Goal: Task Accomplishment & Management: Manage account settings

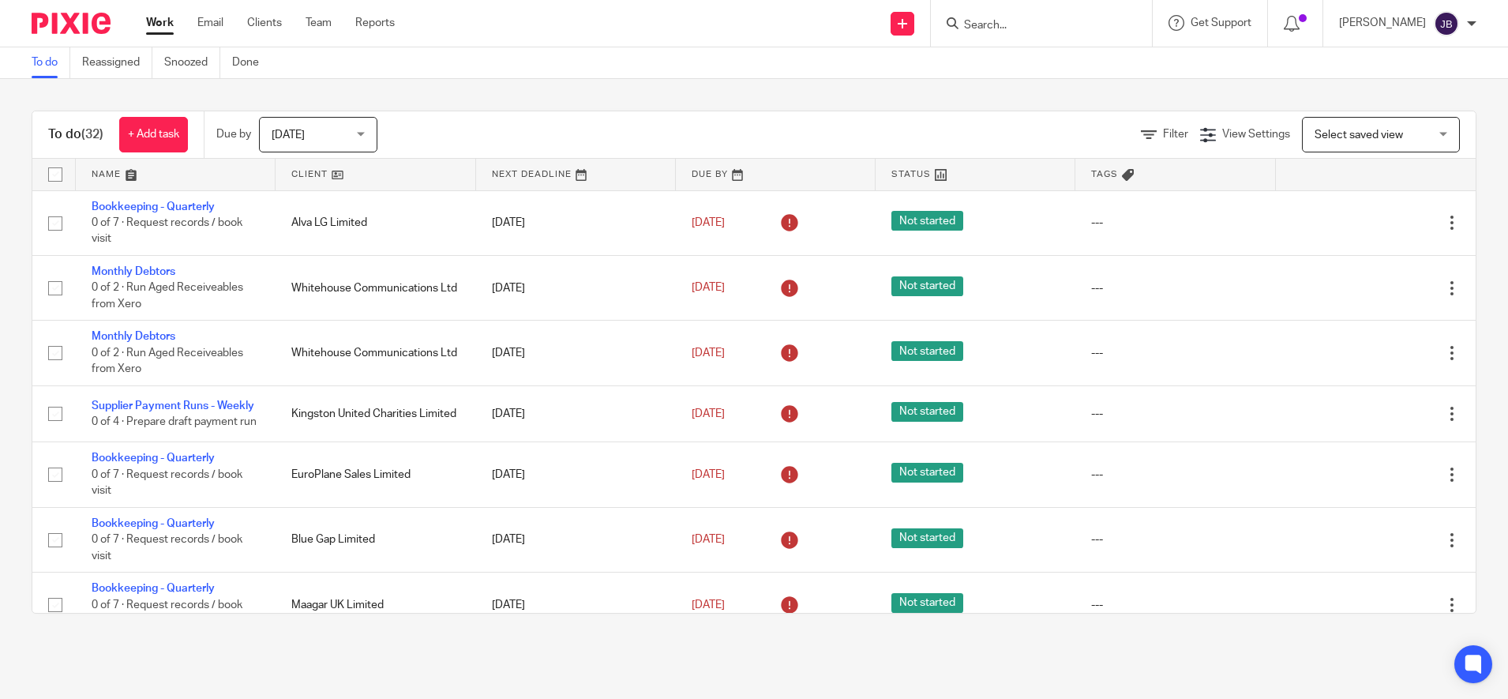
click at [1016, 30] on input "Search" at bounding box center [1033, 26] width 142 height 14
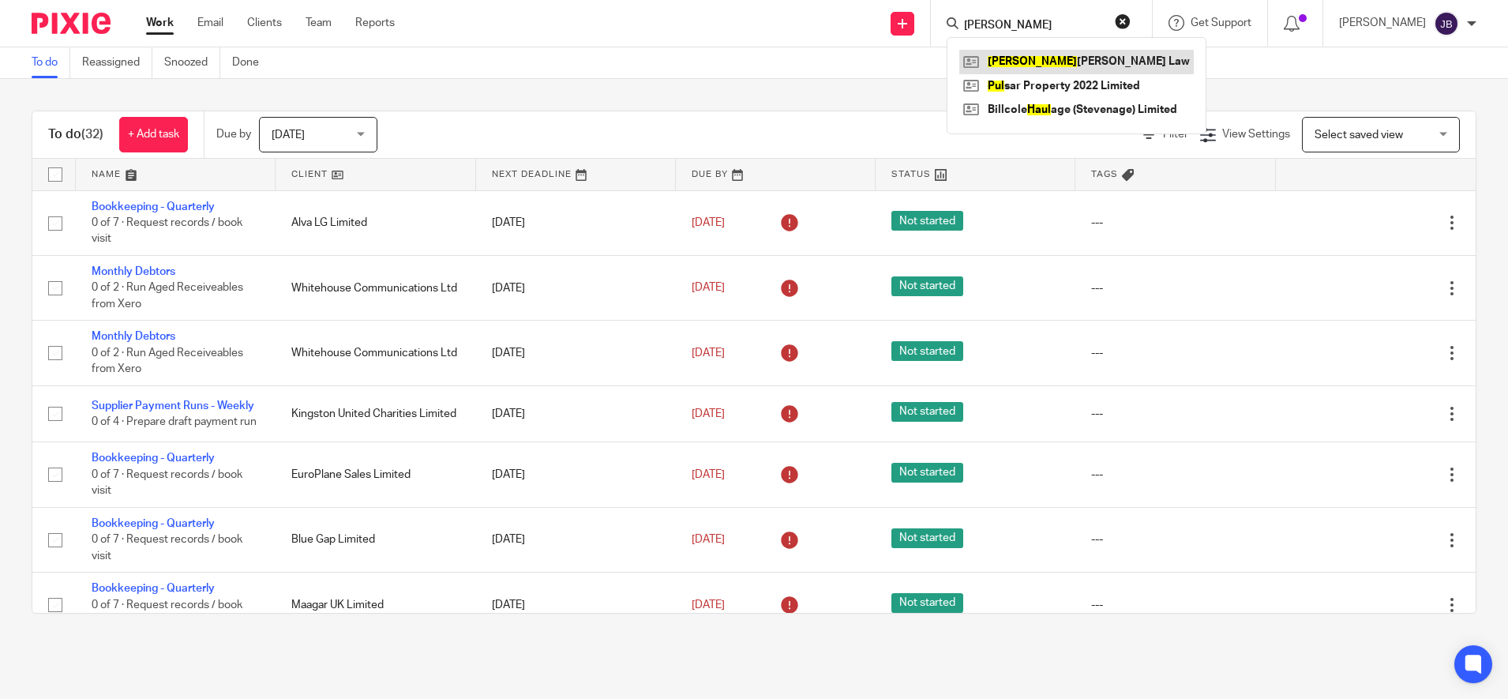
type input "paul"
click at [1048, 58] on link at bounding box center [1076, 62] width 234 height 24
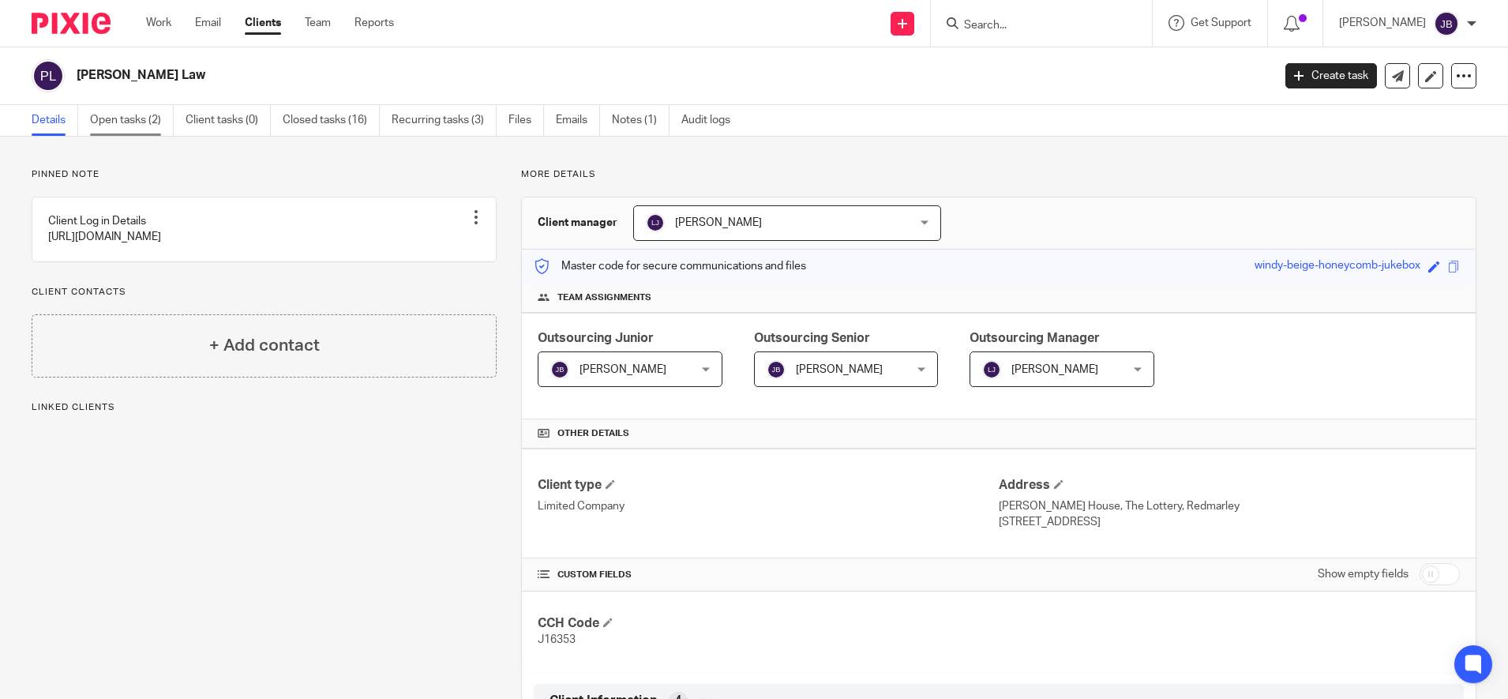
click at [129, 124] on link "Open tasks (2)" at bounding box center [132, 120] width 84 height 31
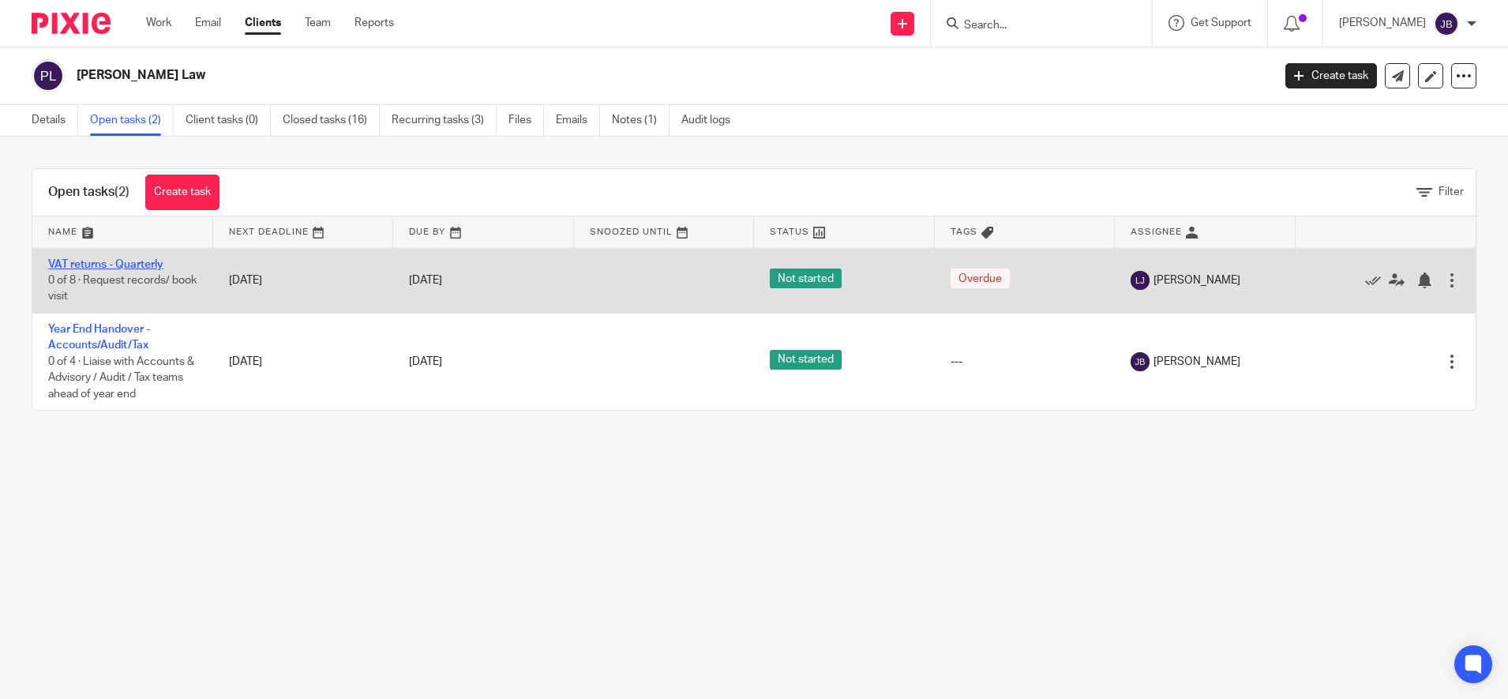
click at [116, 268] on link "VAT returns - Quarterly" at bounding box center [105, 264] width 115 height 11
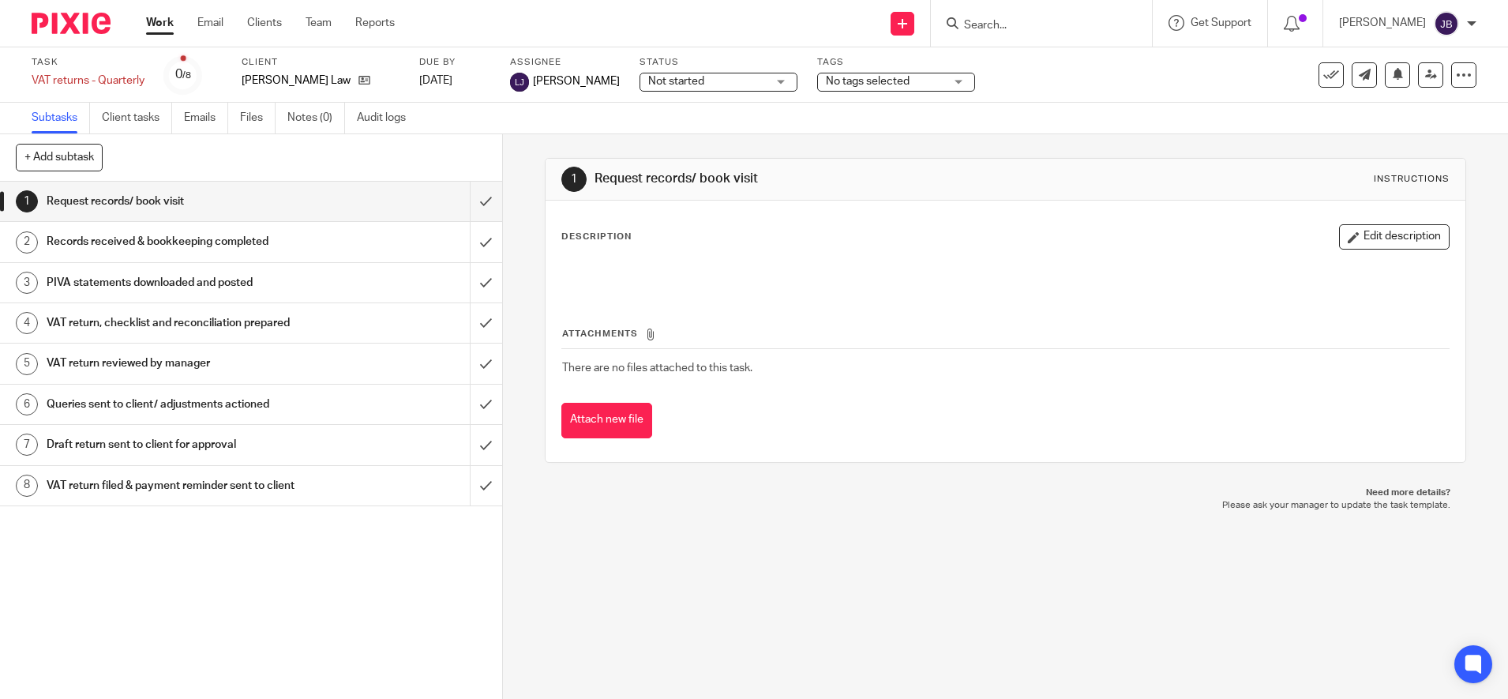
click at [150, 366] on h1 "VAT return reviewed by manager" at bounding box center [183, 363] width 272 height 24
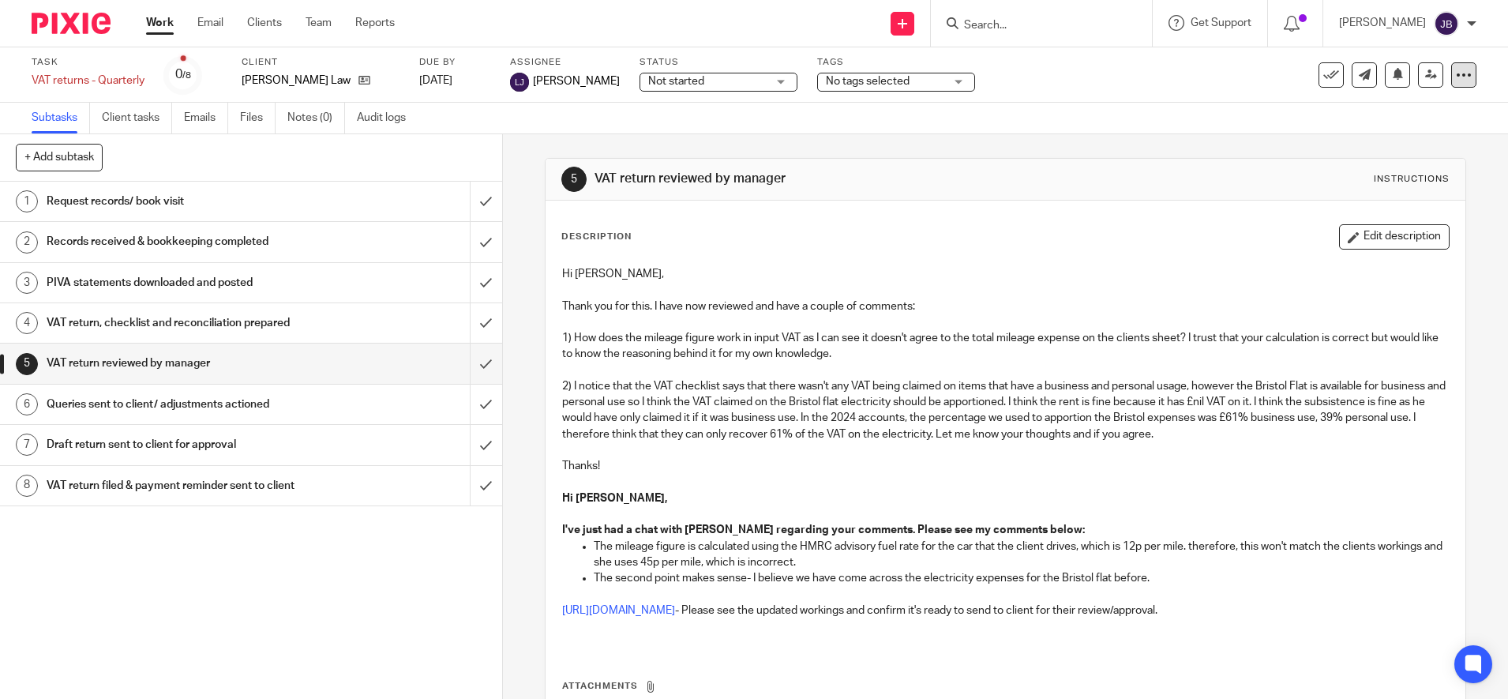
click at [1451, 83] on div at bounding box center [1463, 74] width 25 height 25
click at [1425, 73] on icon at bounding box center [1431, 75] width 12 height 12
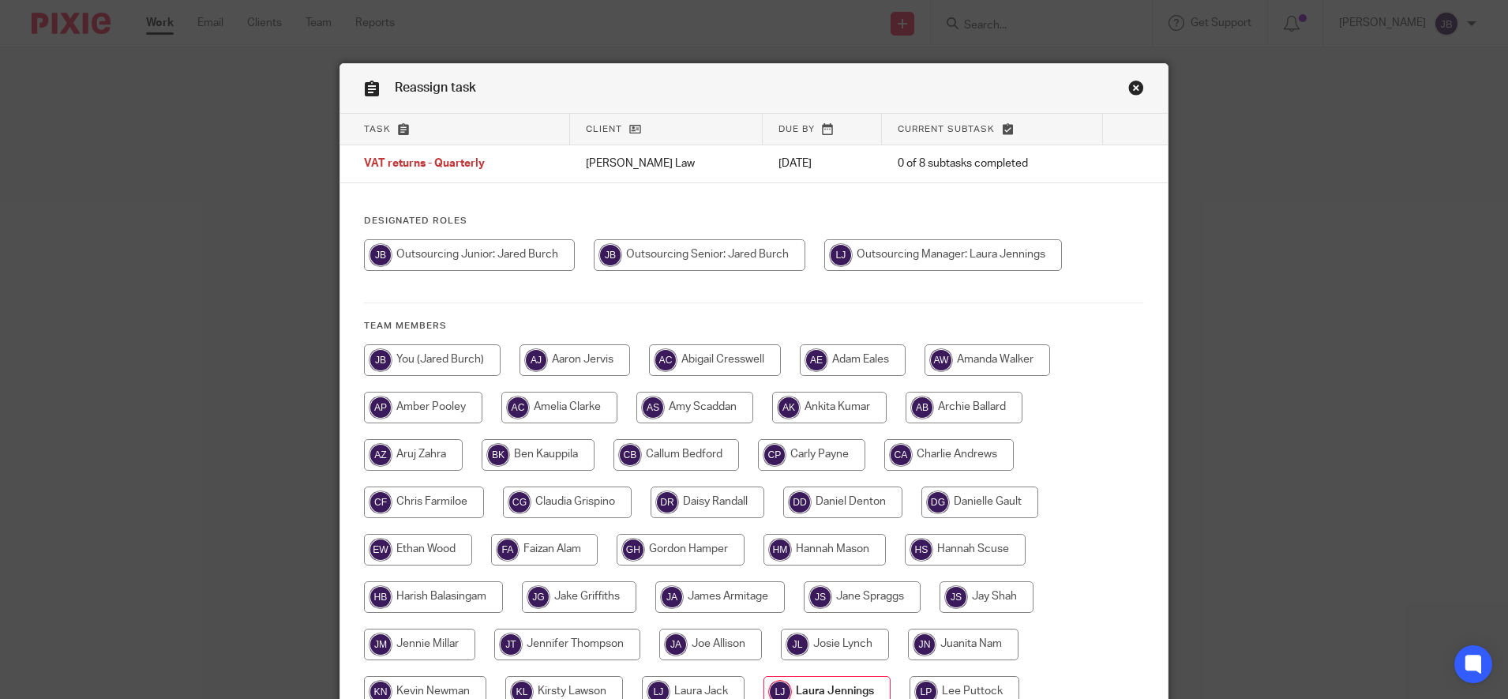
scroll to position [392, 0]
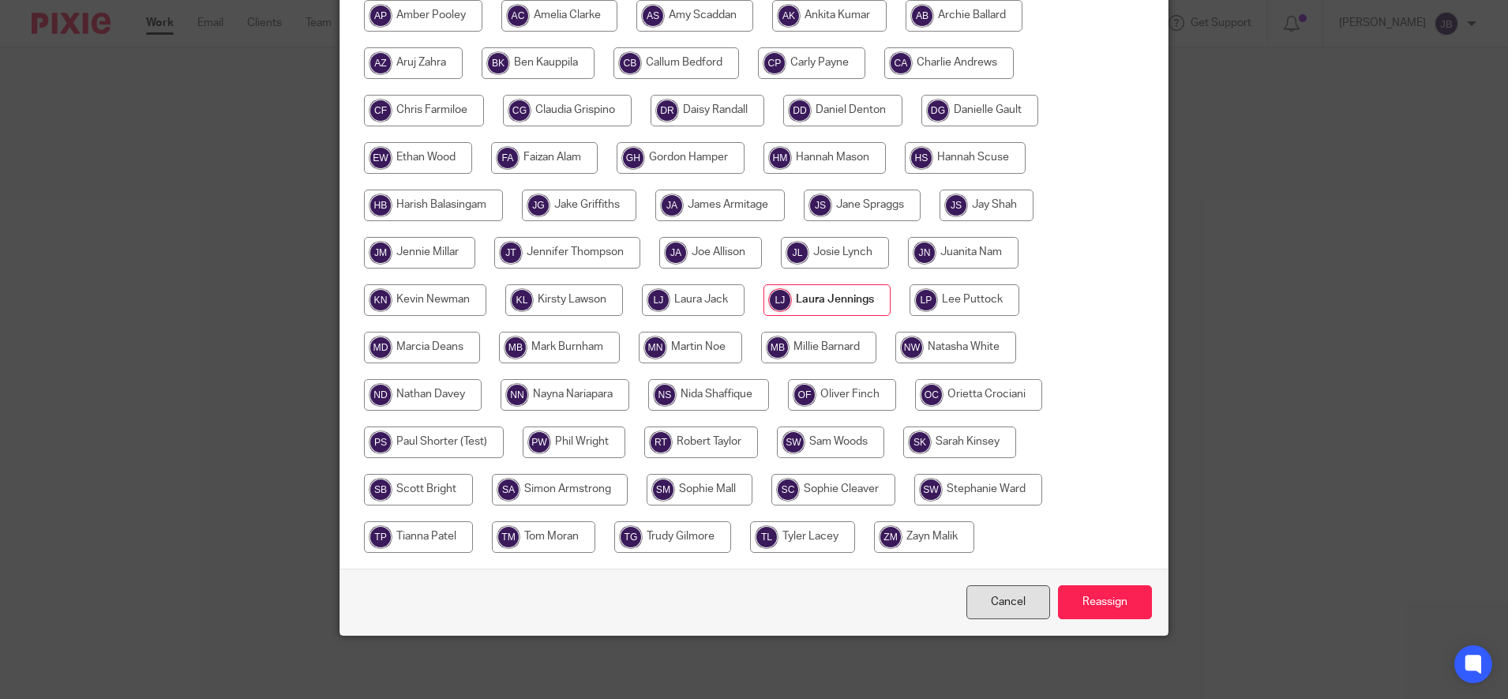
click at [989, 600] on link "Cancel" at bounding box center [1008, 602] width 84 height 34
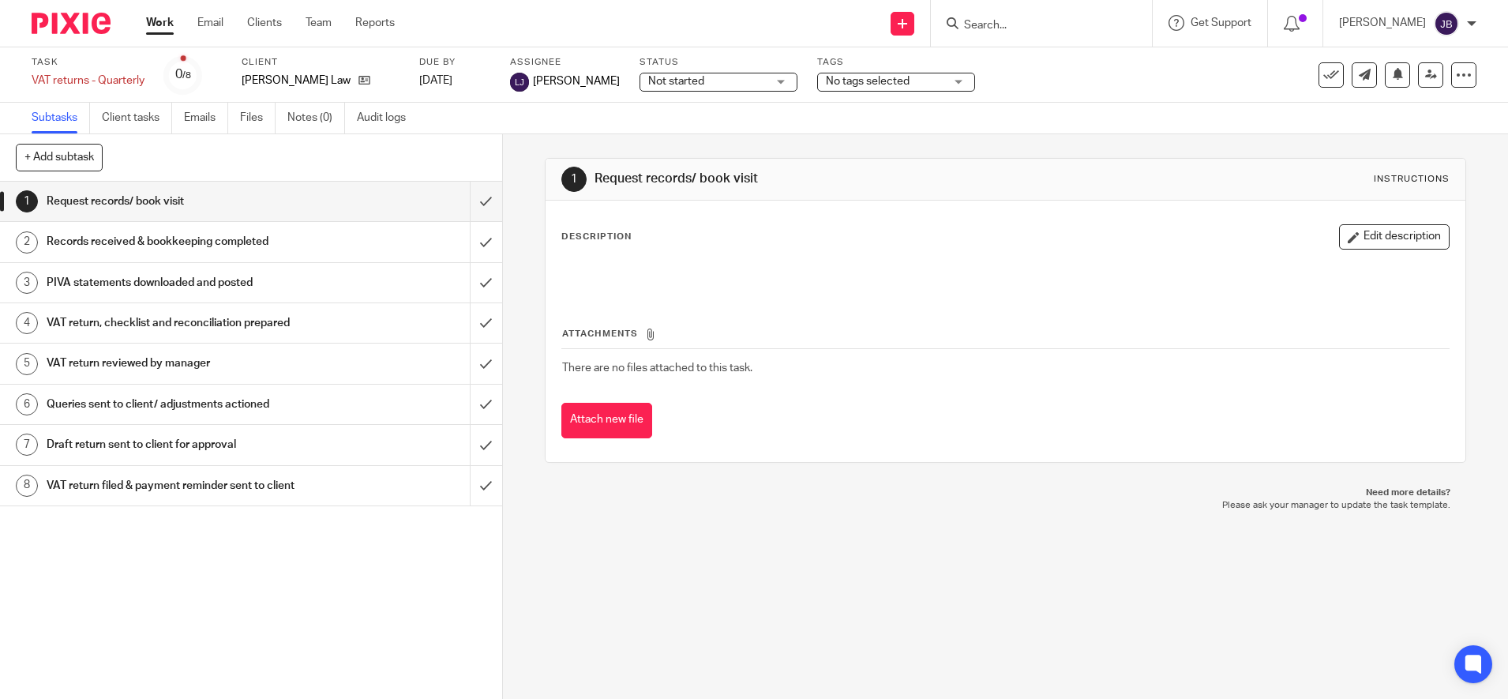
click at [204, 375] on h1 "VAT return reviewed by manager" at bounding box center [183, 363] width 272 height 24
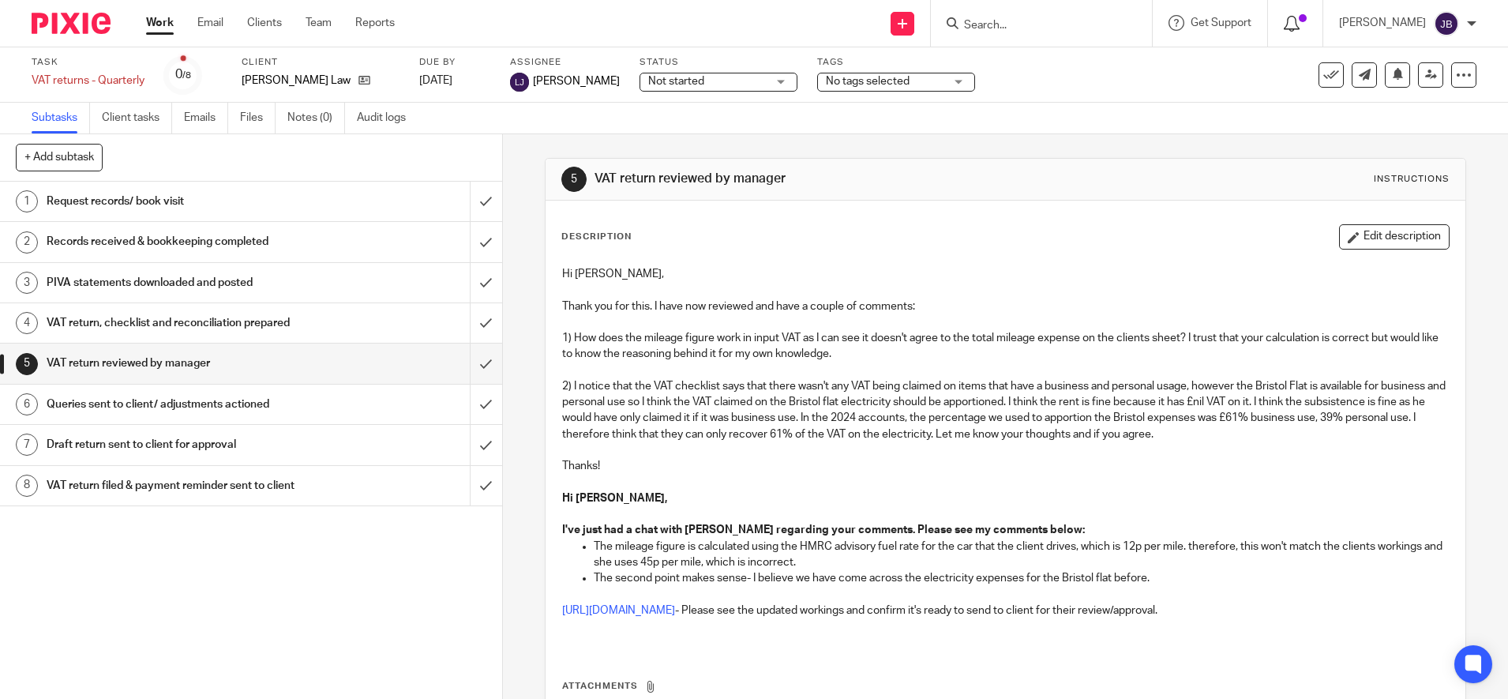
click at [1299, 30] on icon at bounding box center [1292, 24] width 16 height 16
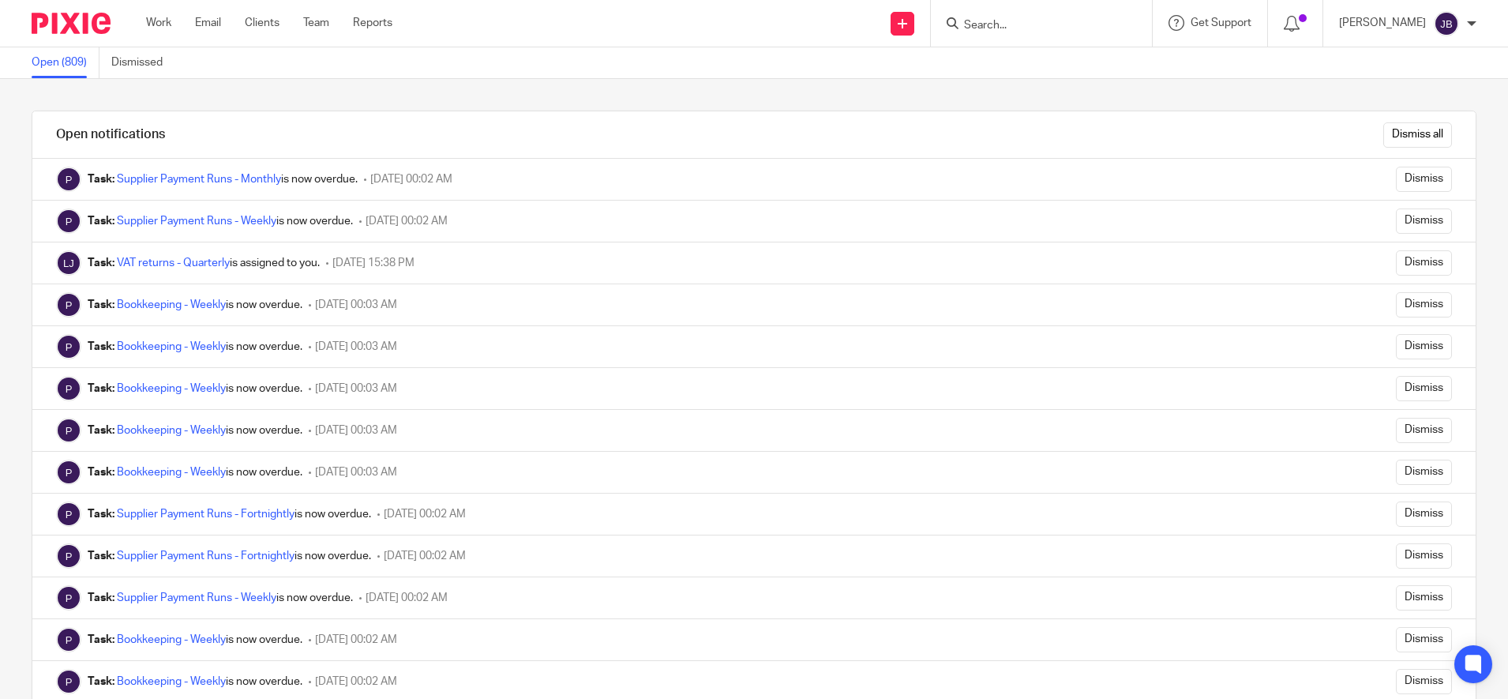
click at [1019, 29] on input "Search" at bounding box center [1033, 26] width 142 height 14
type input "paul"
click at [1065, 61] on link at bounding box center [1076, 62] width 234 height 24
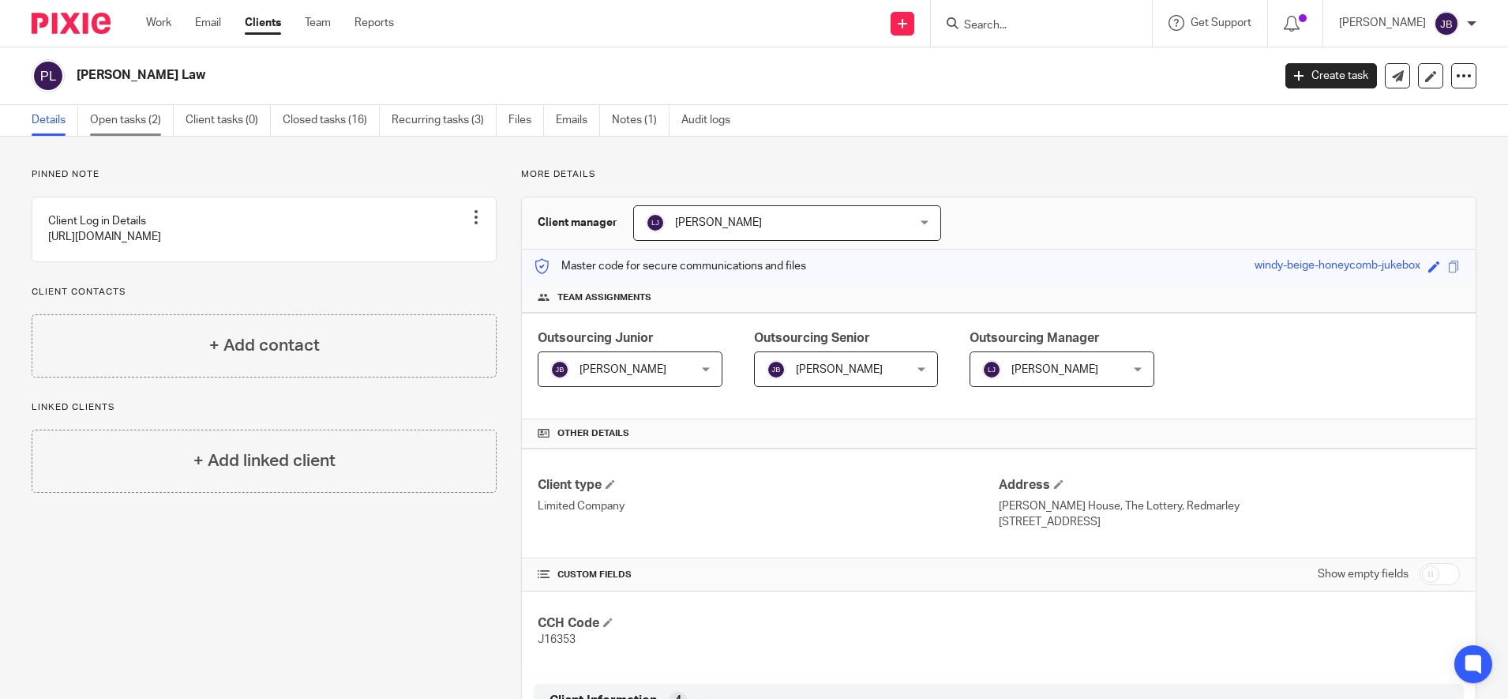
click at [134, 122] on link "Open tasks (2)" at bounding box center [132, 120] width 84 height 31
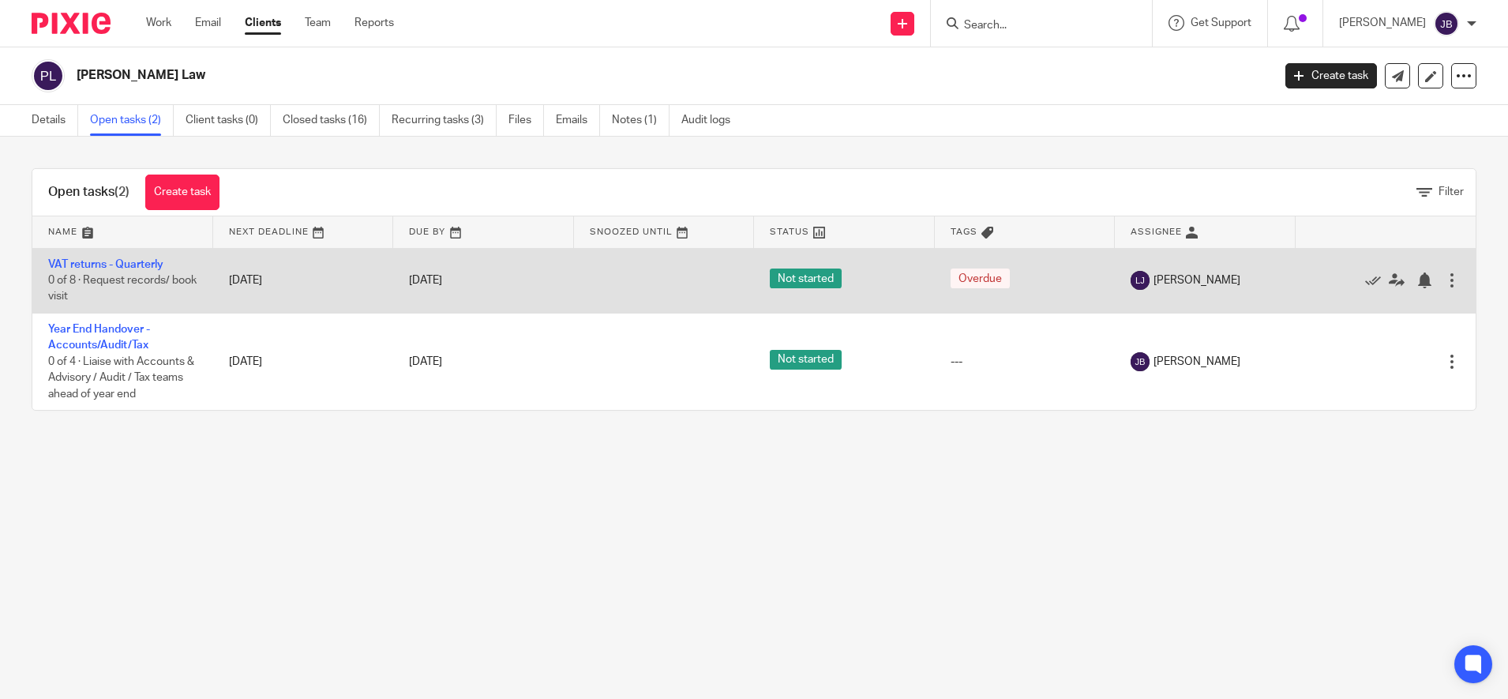
click at [1444, 283] on div at bounding box center [1452, 280] width 16 height 16
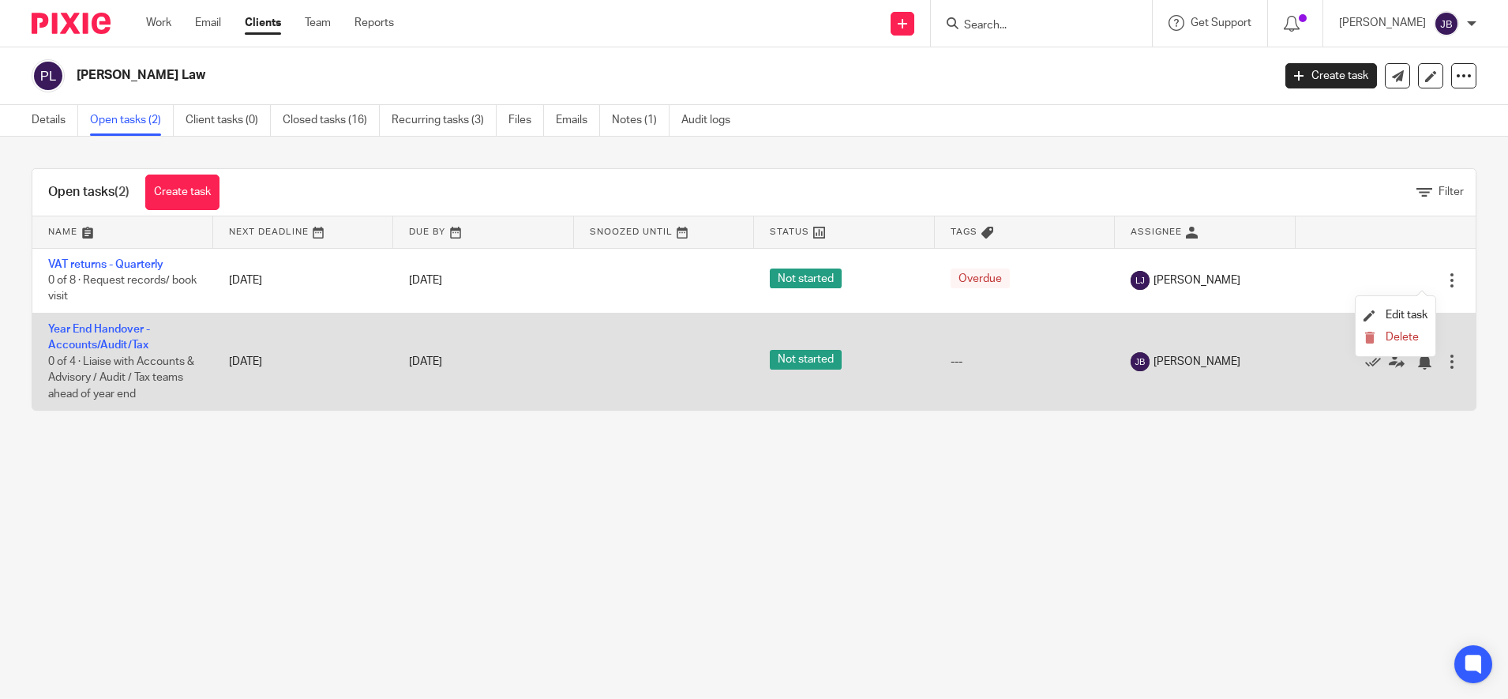
click at [126, 338] on td "Year End Handover - Accounts/Audit/Tax 0 of 4 · Liaise with Accounts & Advisory…" at bounding box center [122, 361] width 181 height 97
click at [110, 333] on link "Year End Handover - Accounts/Audit/Tax" at bounding box center [99, 337] width 102 height 27
